Goal: Task Accomplishment & Management: Manage account settings

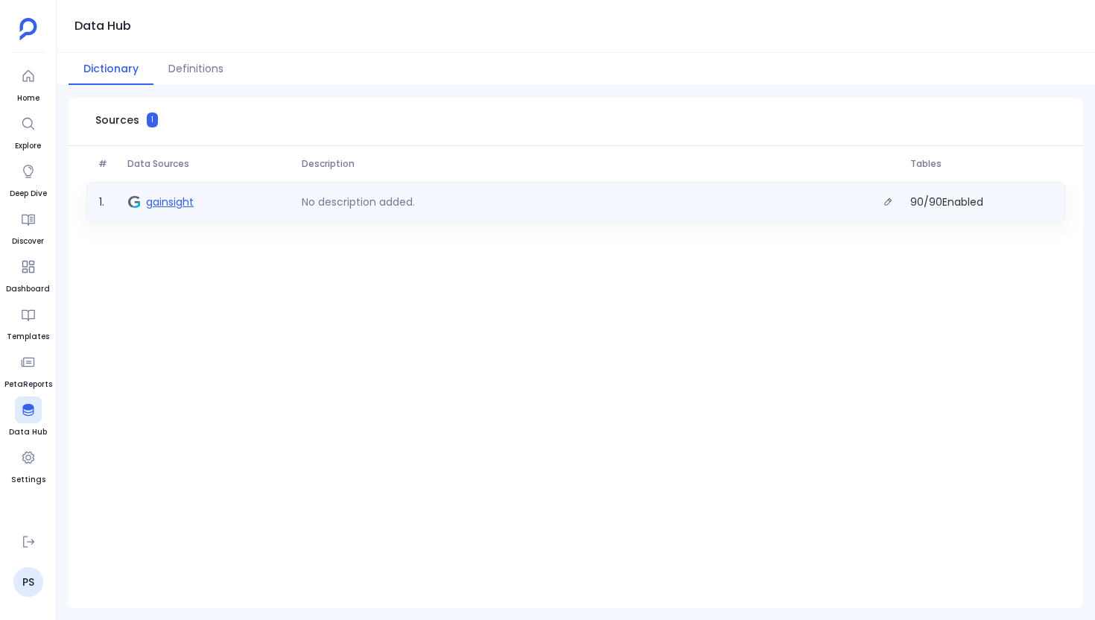
click at [166, 203] on span "gainsight" at bounding box center [170, 201] width 48 height 15
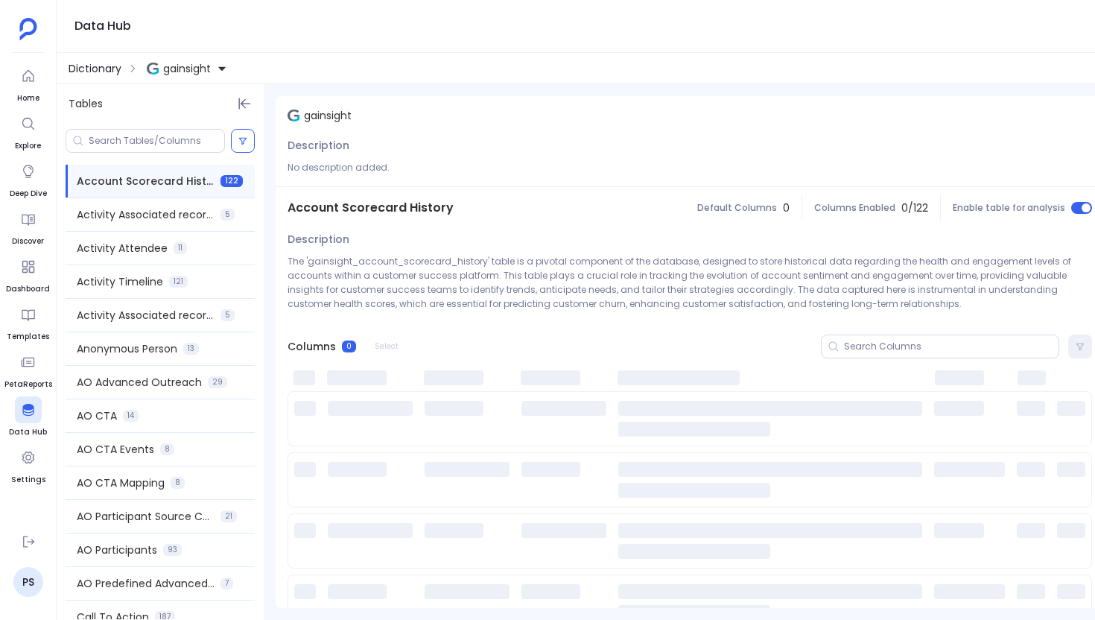
click at [88, 62] on span "Dictionary" at bounding box center [95, 68] width 53 height 15
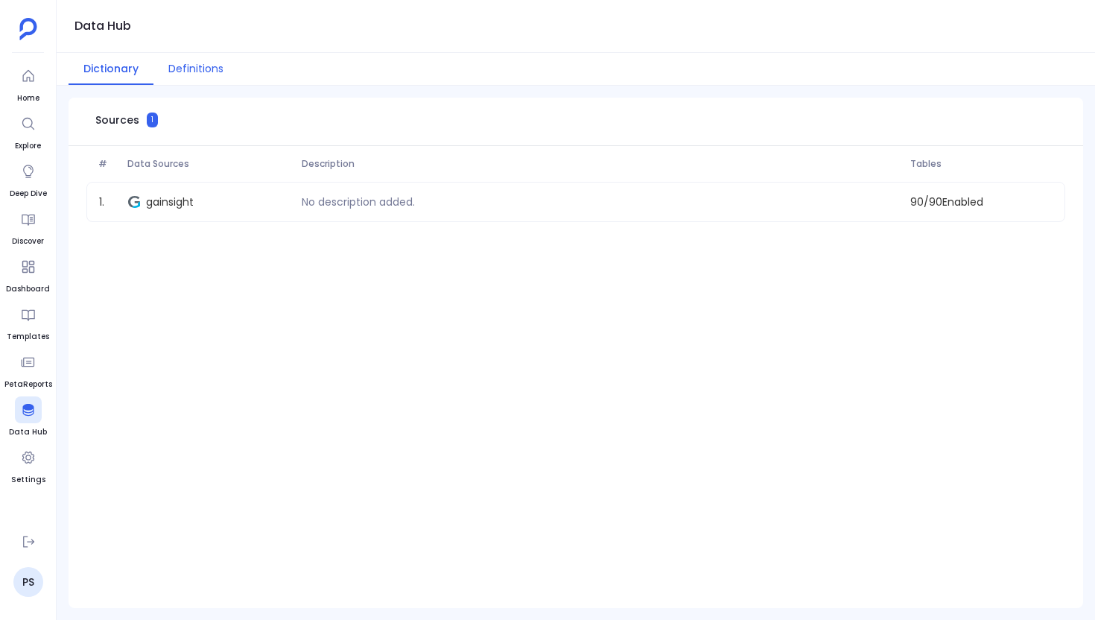
click at [192, 60] on button "Definitions" at bounding box center [195, 69] width 85 height 32
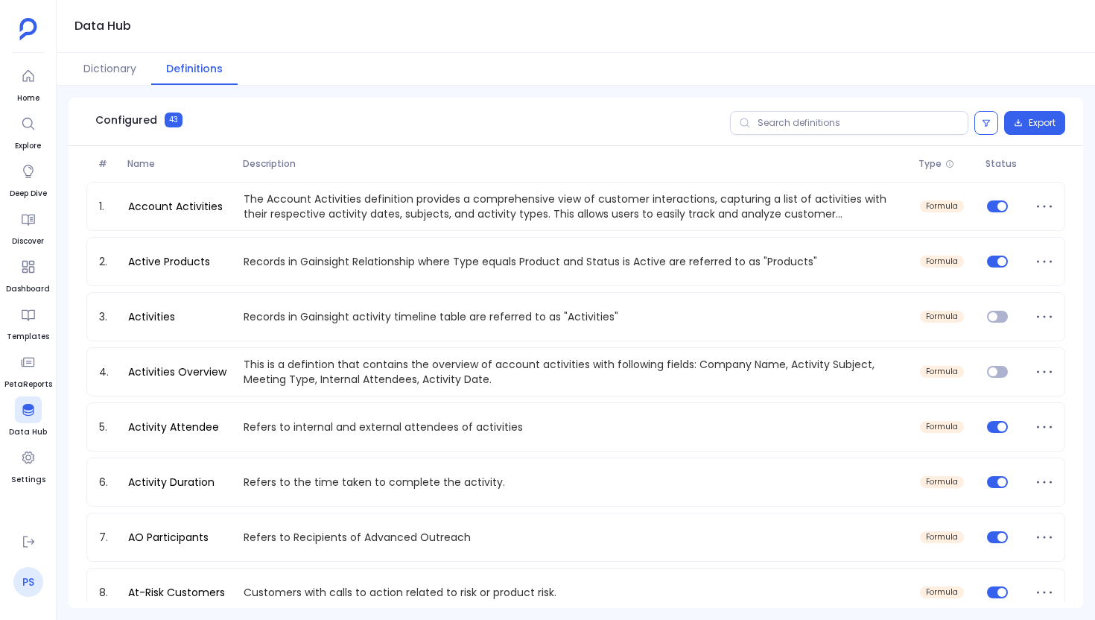
click at [15, 586] on link "PS" at bounding box center [28, 582] width 30 height 30
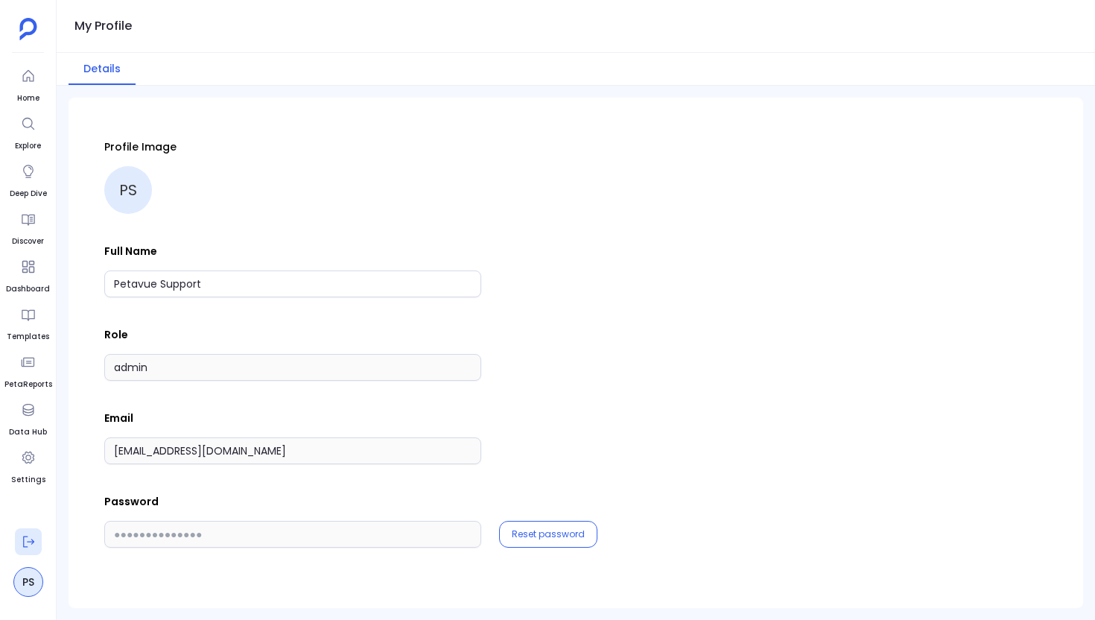
click at [32, 533] on button at bounding box center [28, 541] width 27 height 27
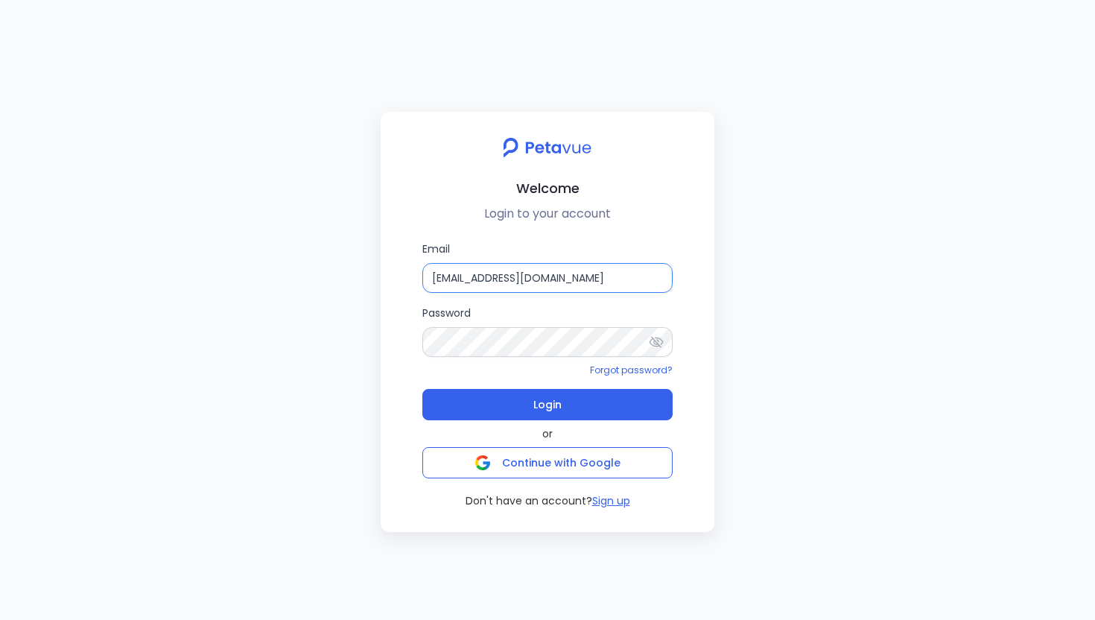
click at [562, 267] on input "[EMAIL_ADDRESS][DOMAIN_NAME]" at bounding box center [547, 278] width 250 height 30
type input "[EMAIL_ADDRESS][DOMAIN_NAME]"
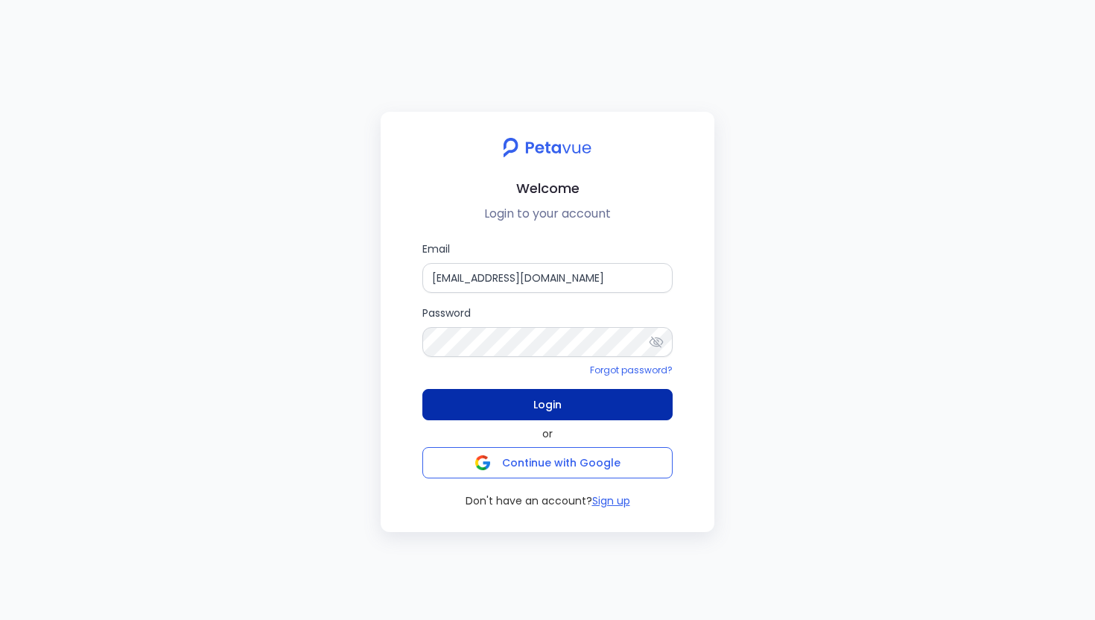
click at [611, 410] on button "Login" at bounding box center [547, 404] width 250 height 31
